Goal: Check status: Check status

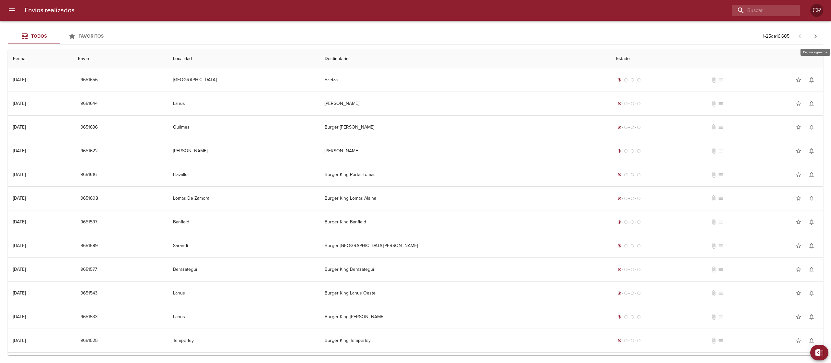
click at [821, 34] on button "button" at bounding box center [816, 37] width 16 height 16
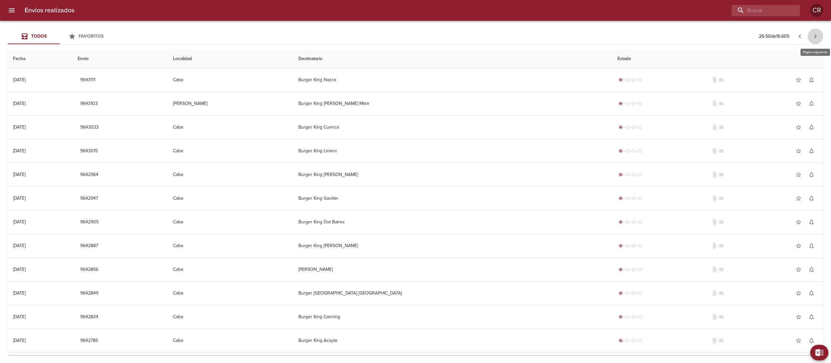
click at [821, 34] on button "button" at bounding box center [816, 37] width 16 height 16
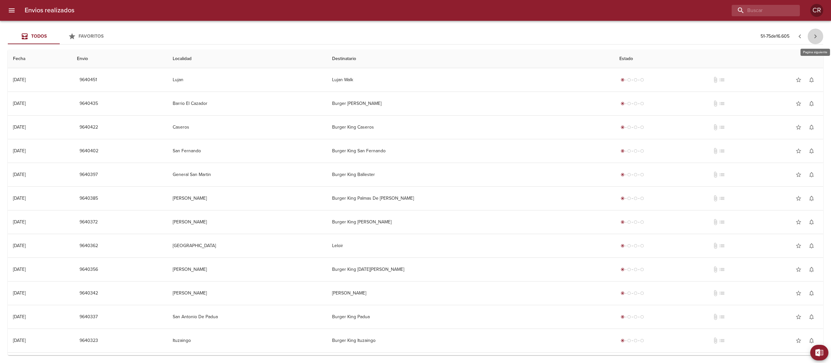
click at [816, 34] on icon "button" at bounding box center [816, 36] width 8 height 8
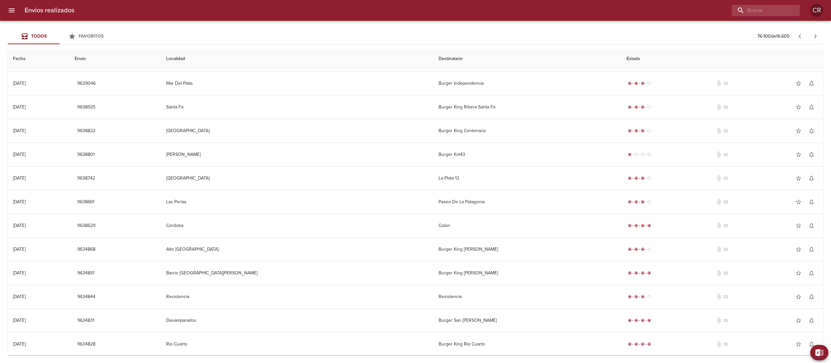
scroll to position [308, 0]
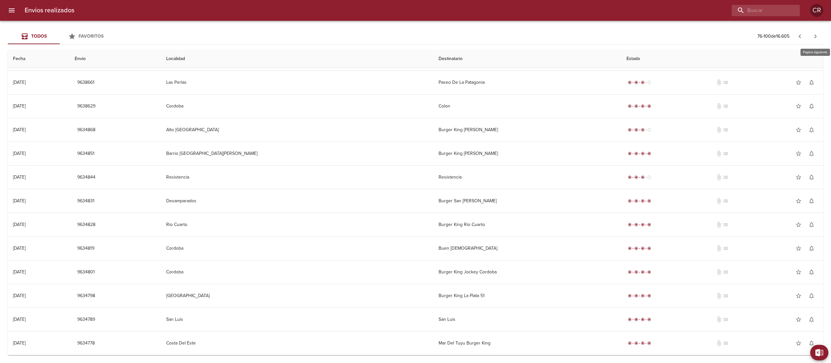
click at [819, 37] on icon "button" at bounding box center [816, 36] width 8 height 8
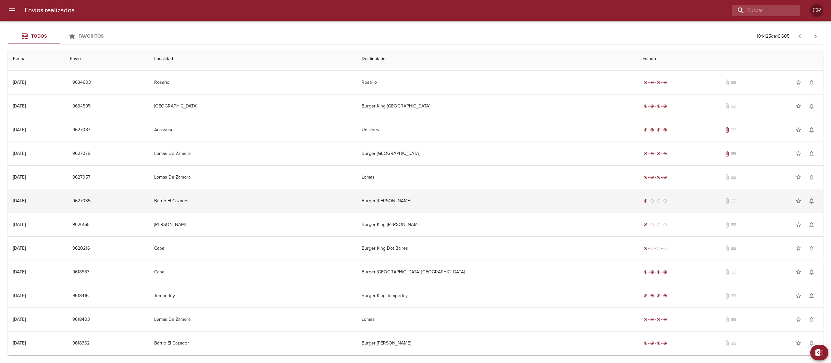
click at [446, 205] on td "Burger [PERSON_NAME]" at bounding box center [497, 200] width 281 height 23
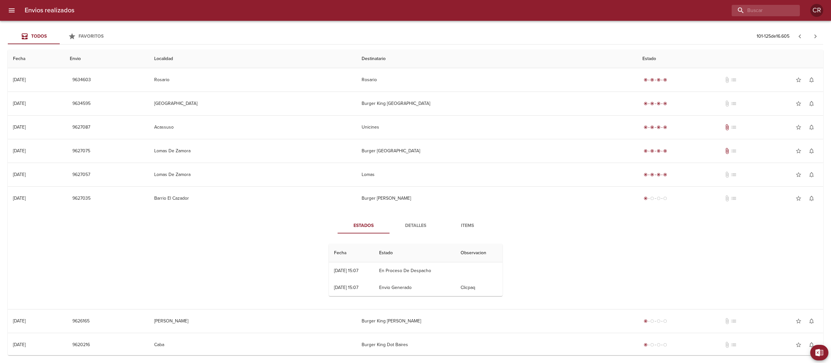
click at [421, 224] on span "Detalles" at bounding box center [416, 226] width 44 height 8
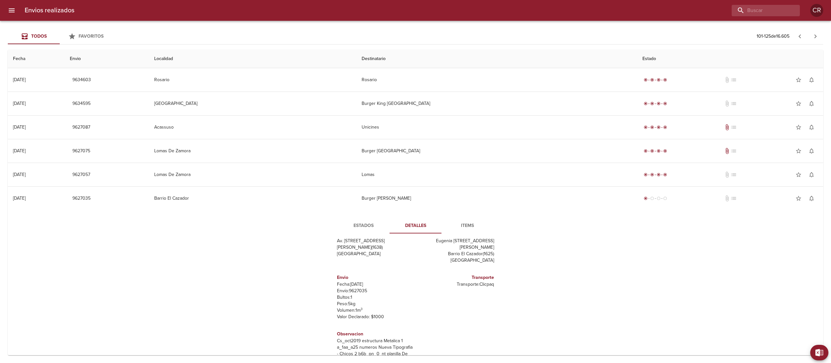
scroll to position [373, 0]
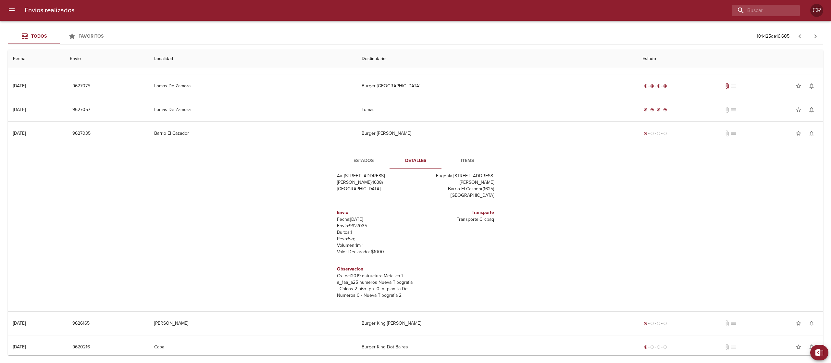
click at [357, 158] on span "Estados" at bounding box center [364, 161] width 44 height 8
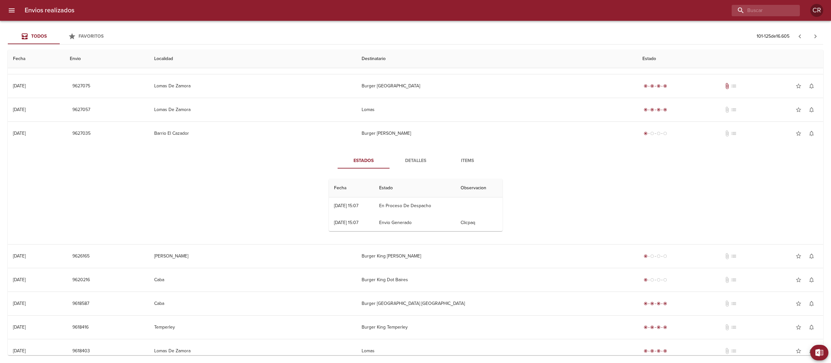
scroll to position [308, 0]
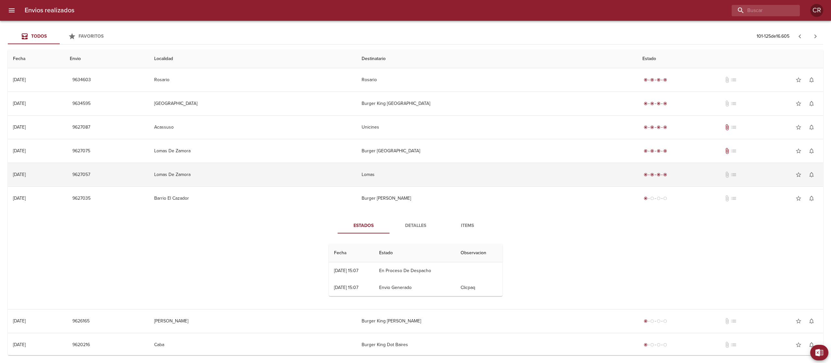
click at [446, 177] on td "Lomas" at bounding box center [497, 174] width 281 height 23
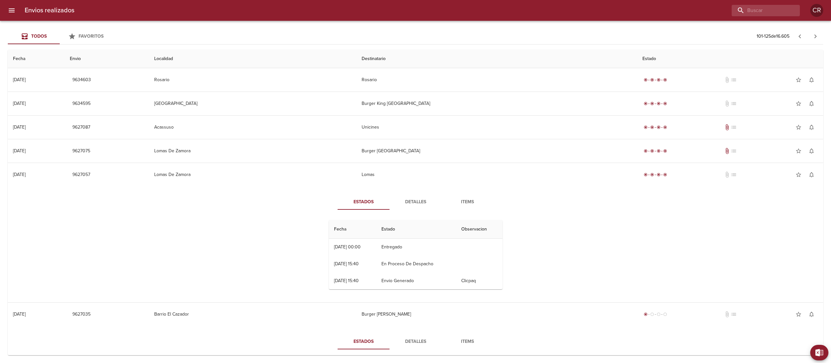
click at [417, 205] on span "Detalles" at bounding box center [416, 202] width 44 height 8
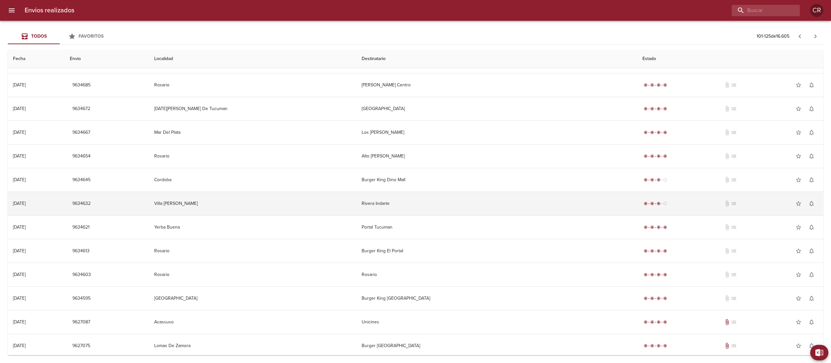
scroll to position [48, 0]
